Goal: Task Accomplishment & Management: Use online tool/utility

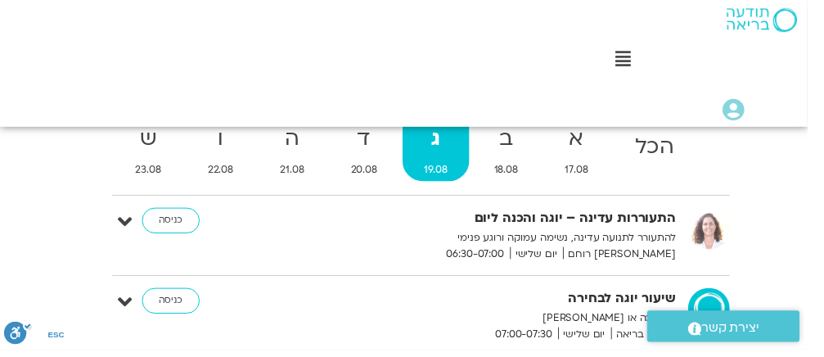
scroll to position [170, -16]
click at [180, 223] on link "כניסה" at bounding box center [174, 225] width 59 height 26
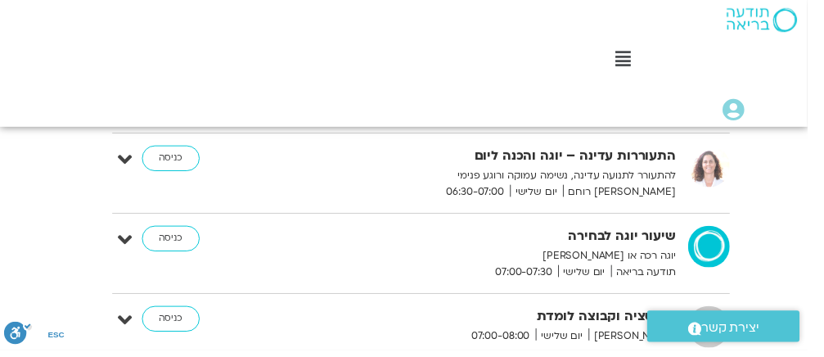
scroll to position [249, -16]
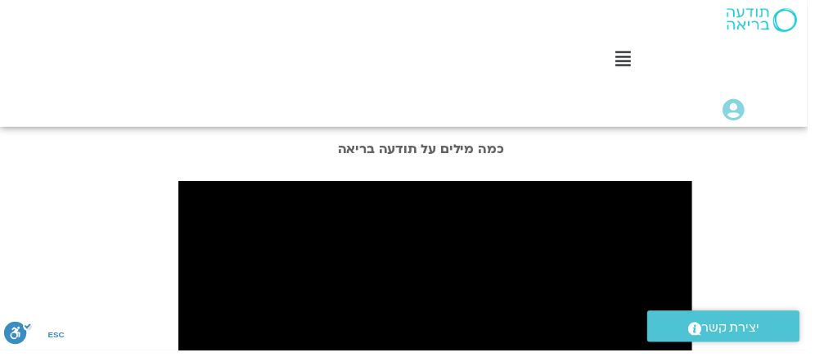
scroll to position [202, -16]
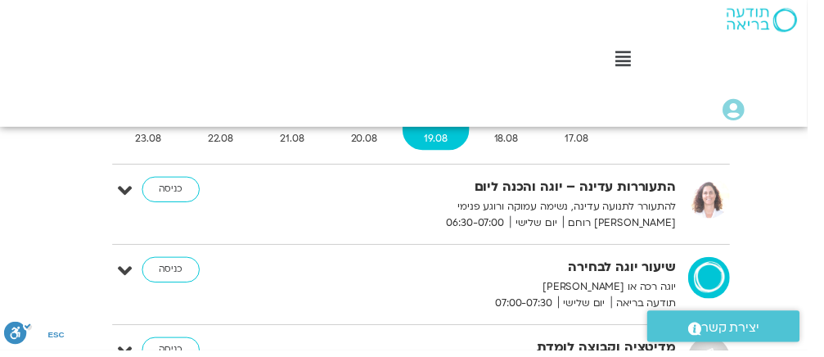
click at [170, 192] on link "כניסה" at bounding box center [174, 193] width 59 height 26
